Goal: Task Accomplishment & Management: Manage account settings

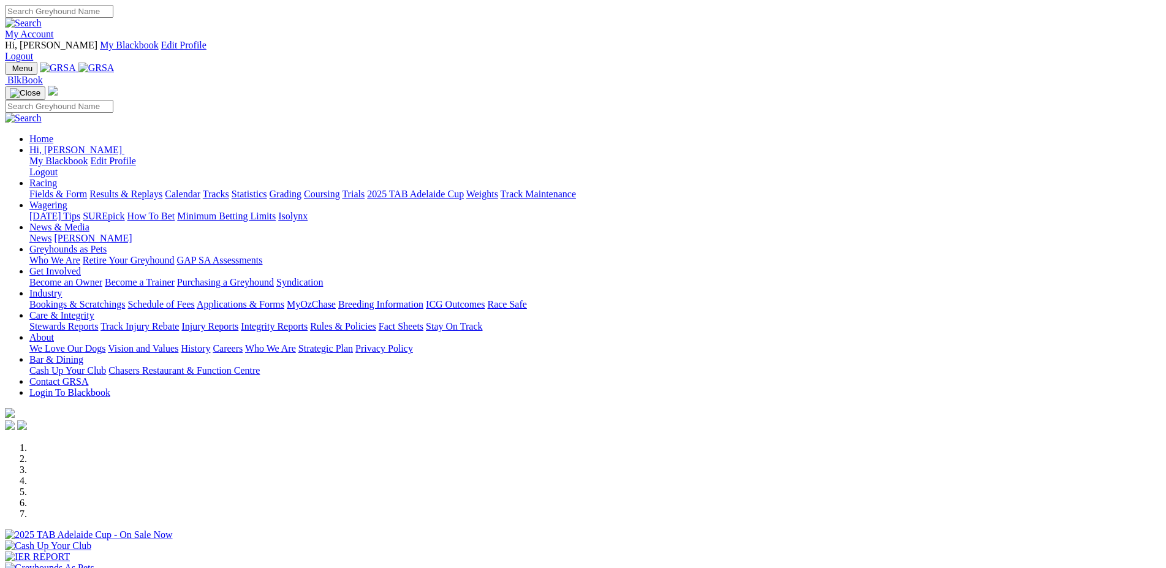
click at [54, 37] on img at bounding box center [54, 37] width 0 height 0
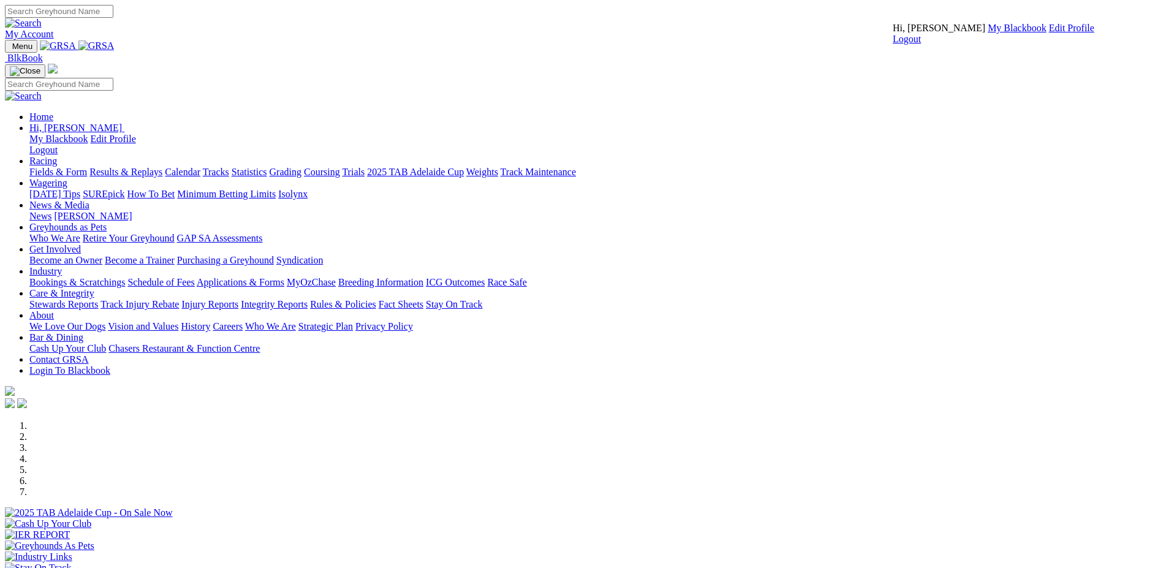
click at [988, 33] on link "My Blackbook" at bounding box center [1017, 28] width 59 height 10
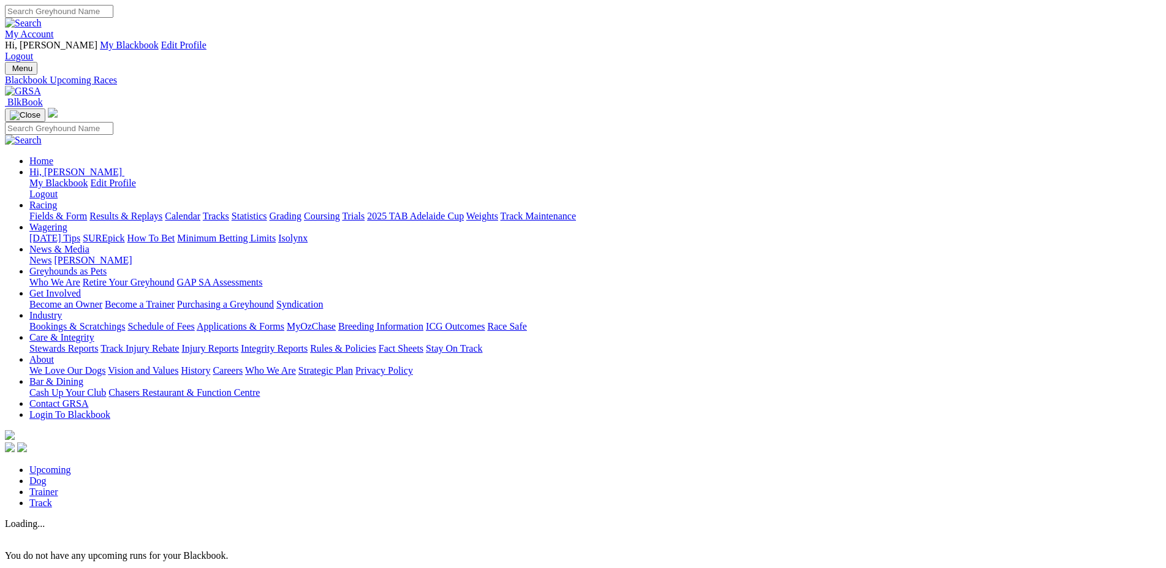
click at [58, 487] on link "Trainer" at bounding box center [43, 492] width 29 height 10
